Goal: Use online tool/utility: Utilize a website feature to perform a specific function

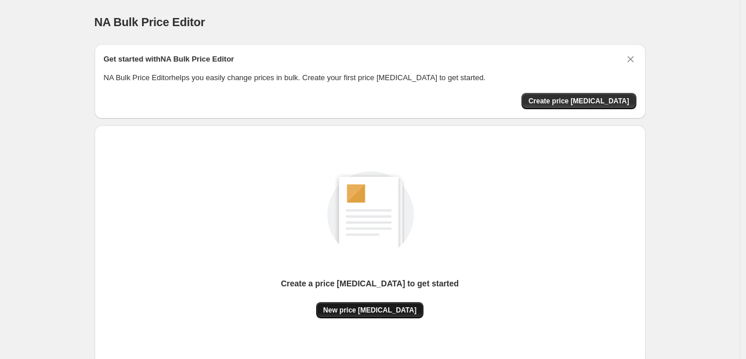
click at [356, 303] on button "New price [MEDICAL_DATA]" at bounding box center [369, 310] width 107 height 16
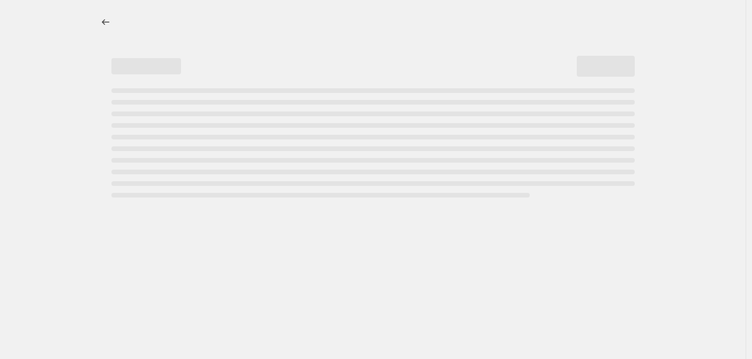
select select "percentage"
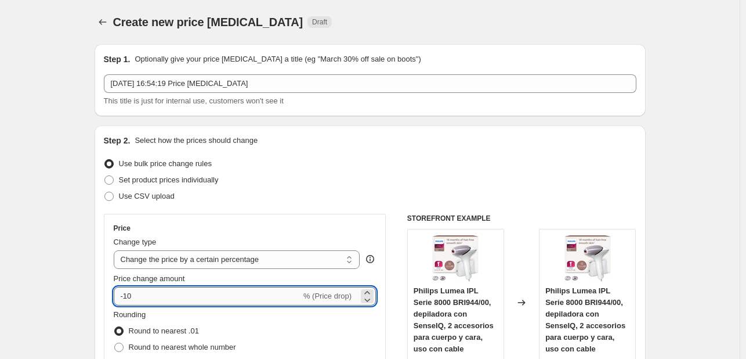
click at [190, 297] on input "-10" at bounding box center [207, 296] width 187 height 19
type input "-1"
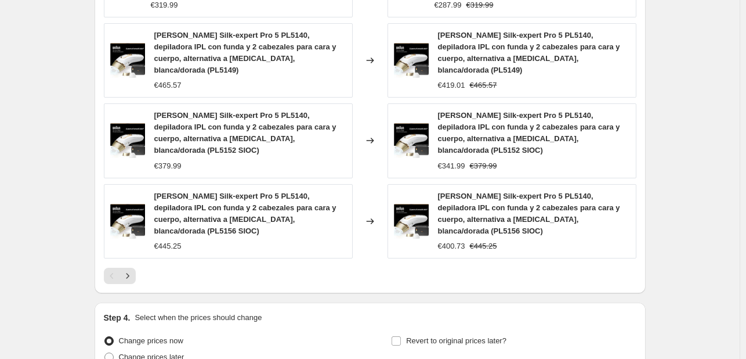
scroll to position [812, 0]
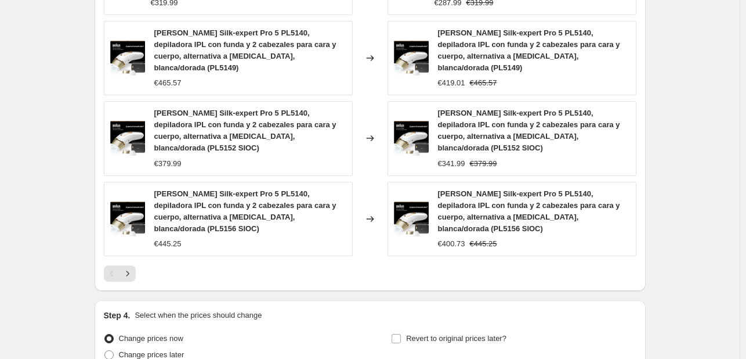
type input "-27"
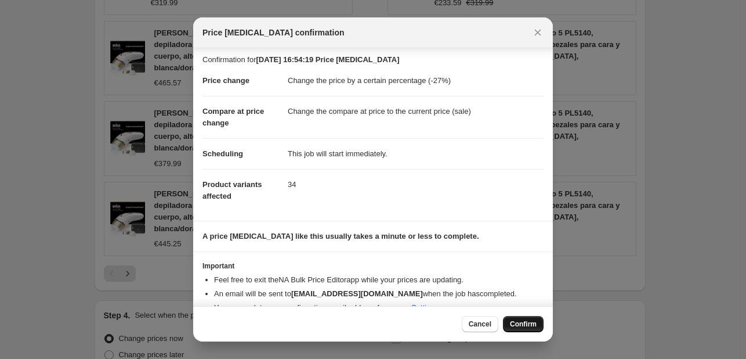
scroll to position [0, 0]
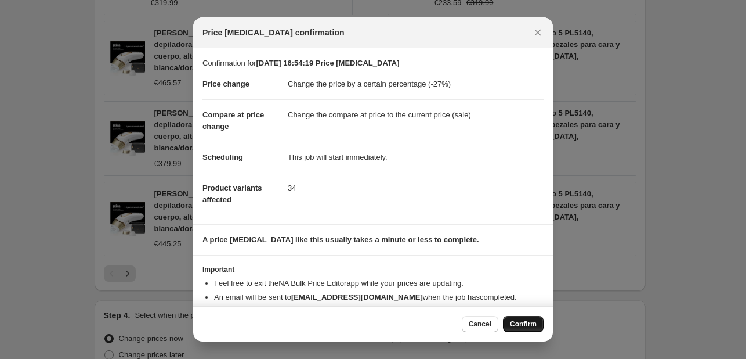
click at [525, 325] on span "Confirm" at bounding box center [523, 323] width 27 height 9
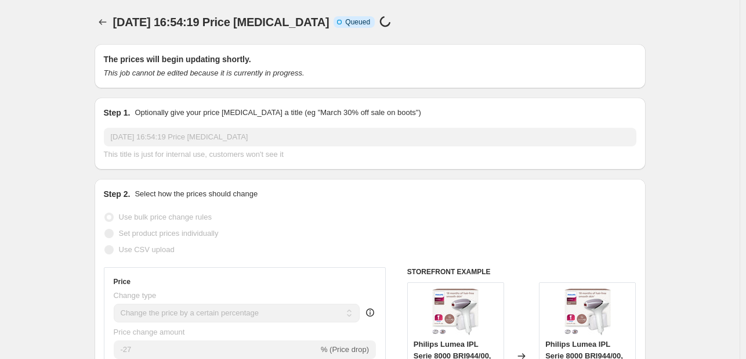
scroll to position [812, 0]
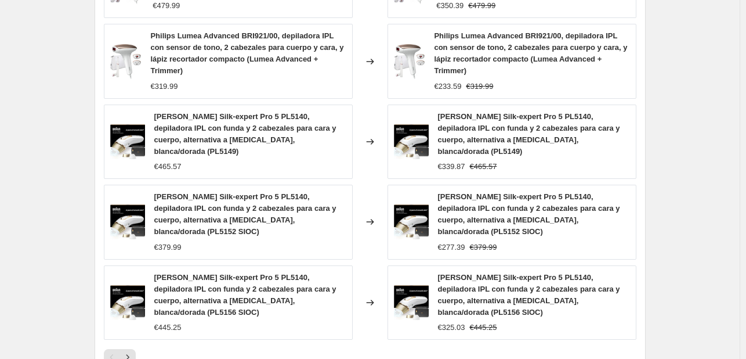
select select "percentage"
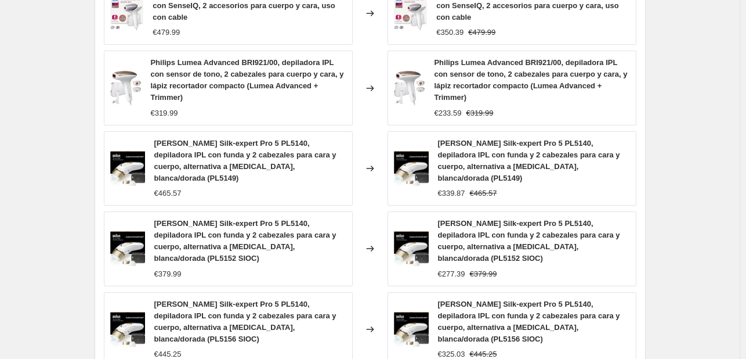
scroll to position [0, 0]
